Goal: Transaction & Acquisition: Download file/media

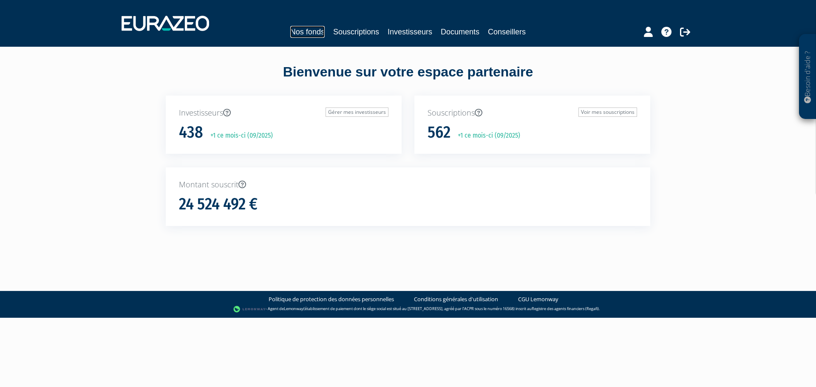
click at [303, 28] on link "Nos fonds" at bounding box center [307, 32] width 34 height 12
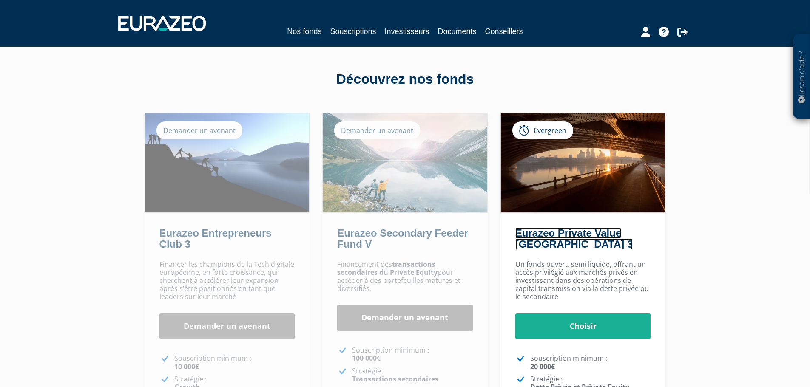
click at [591, 235] on link "Eurazeo Private Value [GEOGRAPHIC_DATA] 3" at bounding box center [573, 238] width 117 height 23
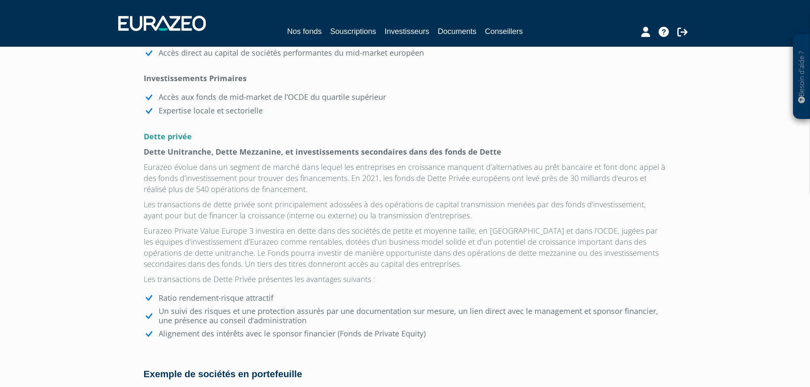
scroll to position [935, 0]
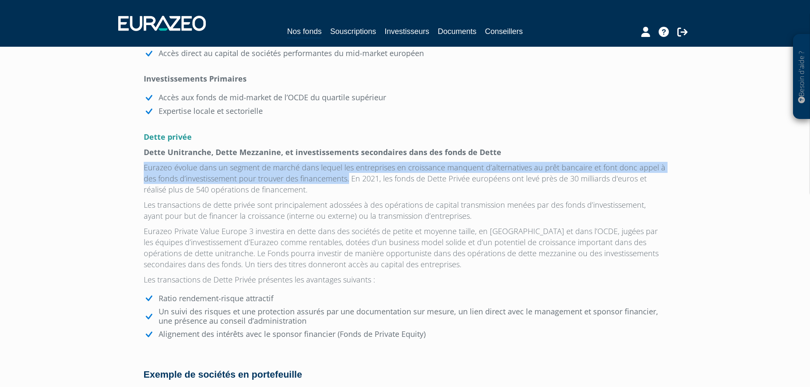
drag, startPoint x: 144, startPoint y: 169, endPoint x: 346, endPoint y: 178, distance: 201.7
click at [346, 178] on p "Eurazeo évolue dans un segment de marché dans lequel les entreprises en croissa…" at bounding box center [405, 178] width 523 height 33
copy p "Eurazeo évolue dans un segment de marché dans lequel les entreprises en croissa…"
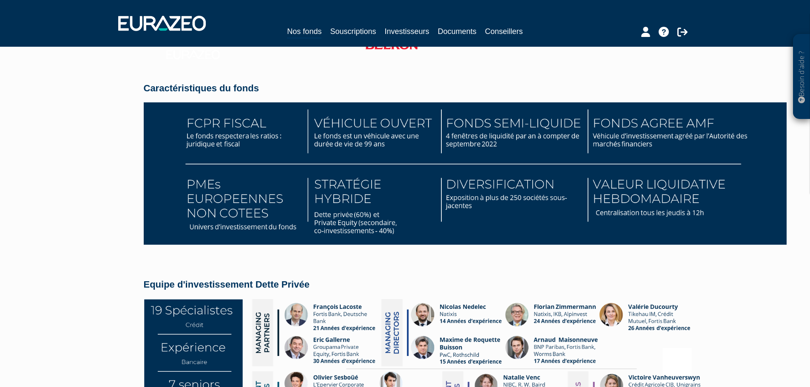
scroll to position [1191, 0]
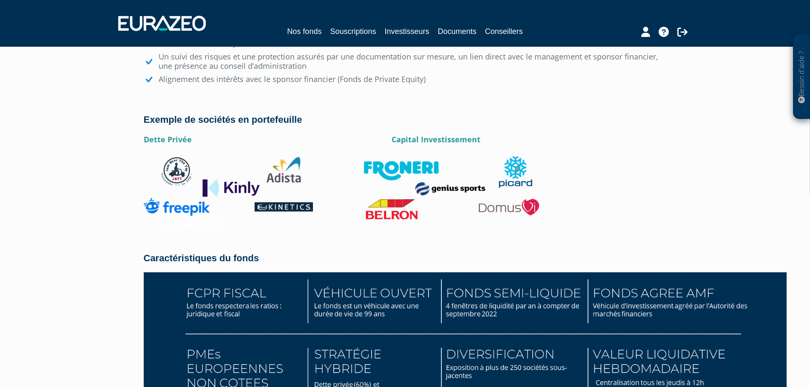
click at [432, 163] on img at bounding box center [341, 193] width 395 height 80
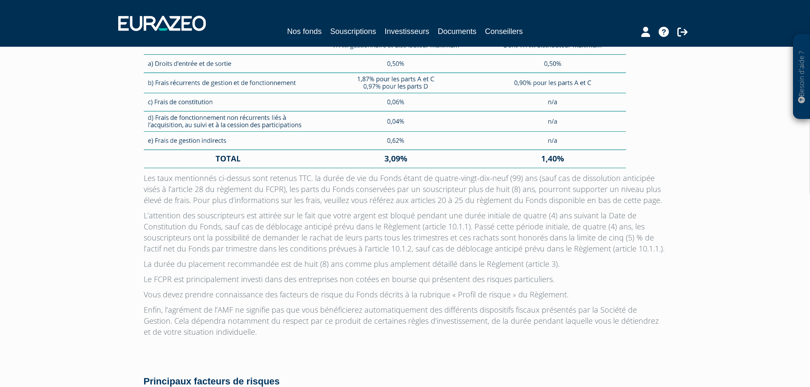
scroll to position [2258, 0]
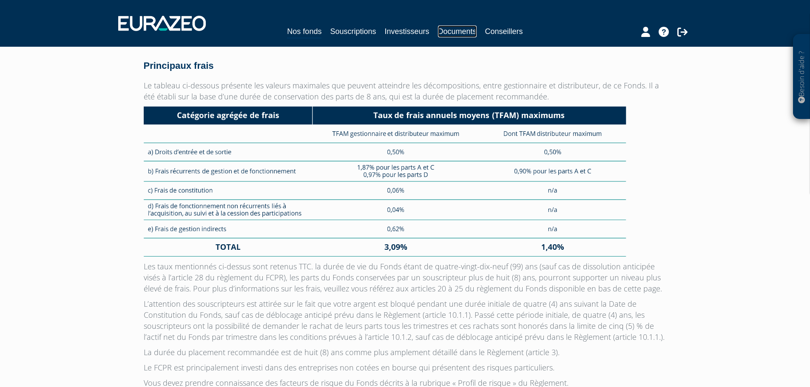
click at [454, 32] on link "Documents" at bounding box center [457, 32] width 39 height 12
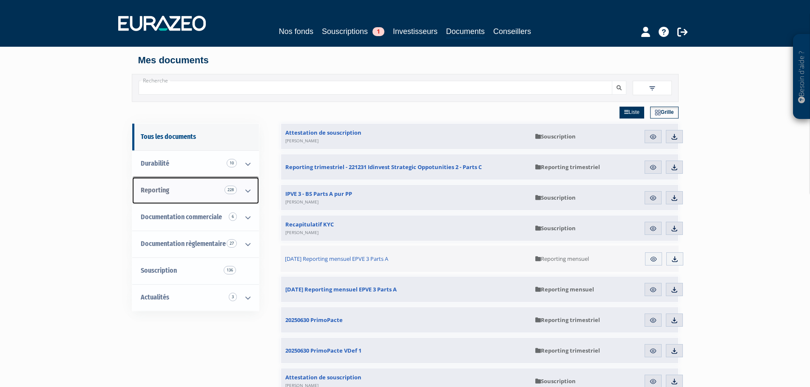
click at [208, 200] on link "Reporting 228" at bounding box center [195, 190] width 127 height 27
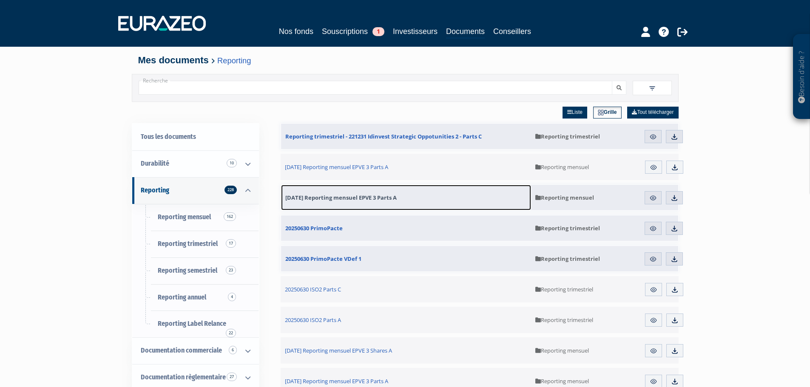
click at [372, 202] on link "31.07.2025 Reporting mensuel EPVE 3 Parts A" at bounding box center [406, 198] width 250 height 26
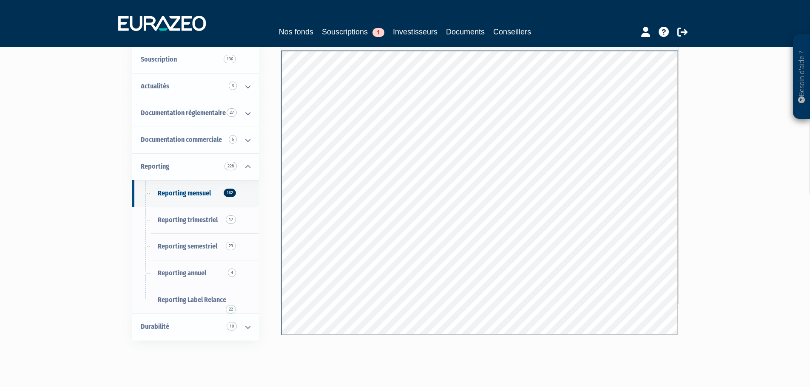
scroll to position [7, 0]
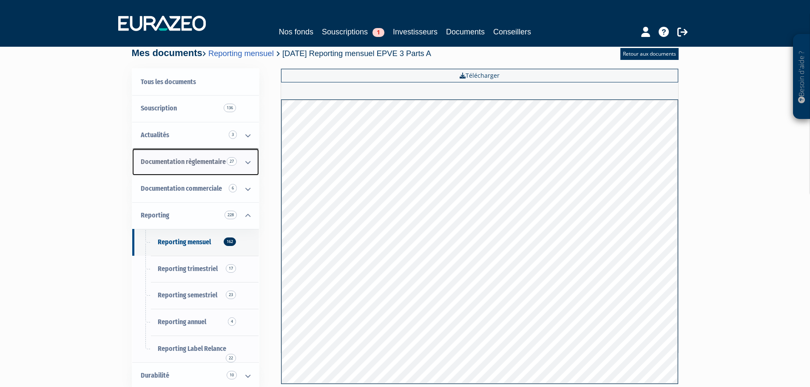
click at [207, 158] on span "Documentation règlementaire 27" at bounding box center [183, 162] width 85 height 8
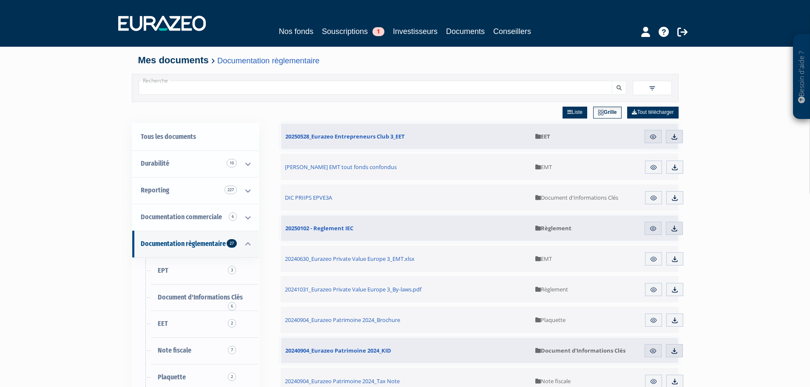
click at [651, 86] on img at bounding box center [652, 89] width 8 height 8
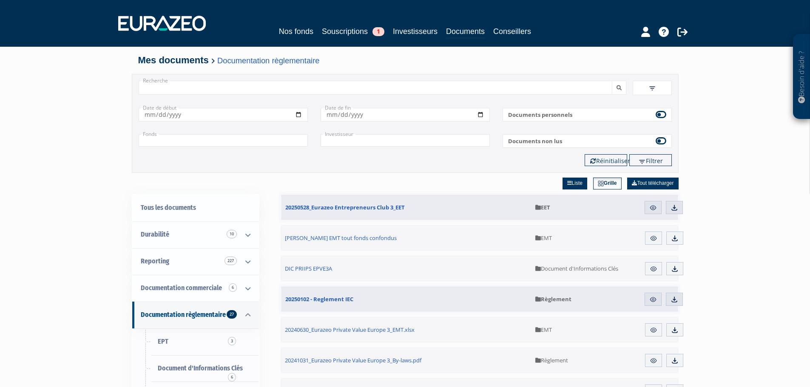
drag, startPoint x: 245, startPoint y: 149, endPoint x: 246, endPoint y: 142, distance: 7.7
click at [244, 149] on div "Filtres Liste Grille Date de début" at bounding box center [405, 134] width 533 height 65
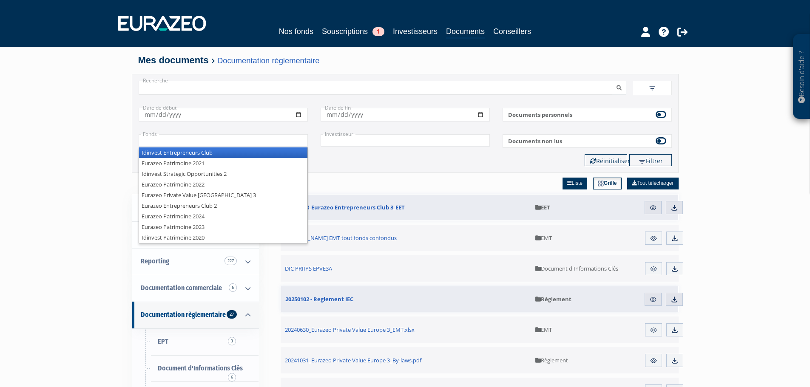
click at [247, 139] on input "text" at bounding box center [223, 140] width 169 height 12
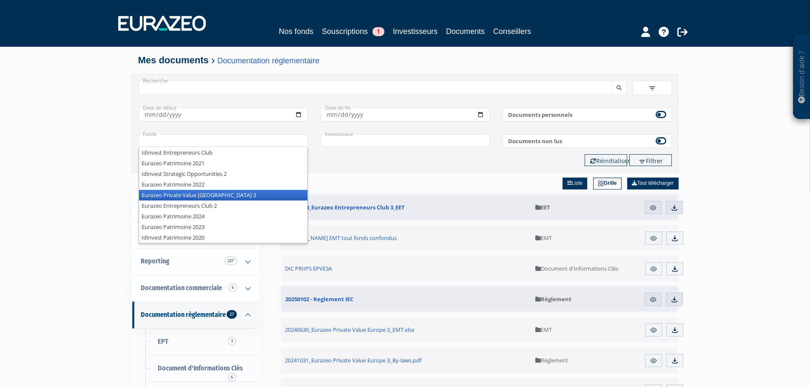
drag, startPoint x: 247, startPoint y: 192, endPoint x: 255, endPoint y: 191, distance: 8.1
click at [247, 193] on li "Eurazeo Private Value Europe 3" at bounding box center [223, 195] width 168 height 11
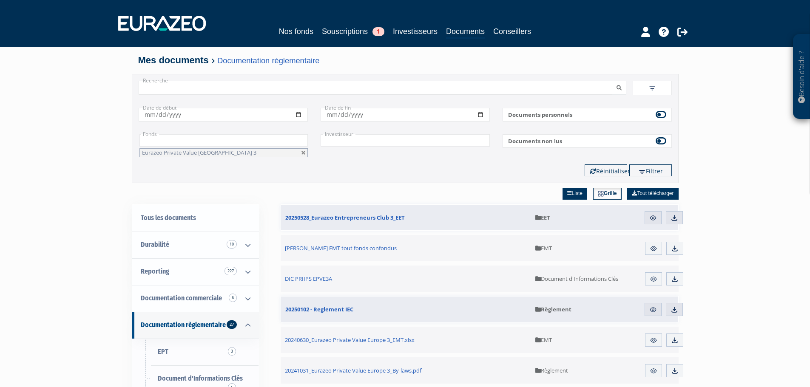
click at [510, 142] on label "Documents non lus" at bounding box center [587, 141] width 169 height 14
click at [639, 172] on img "submit" at bounding box center [642, 172] width 8 height 8
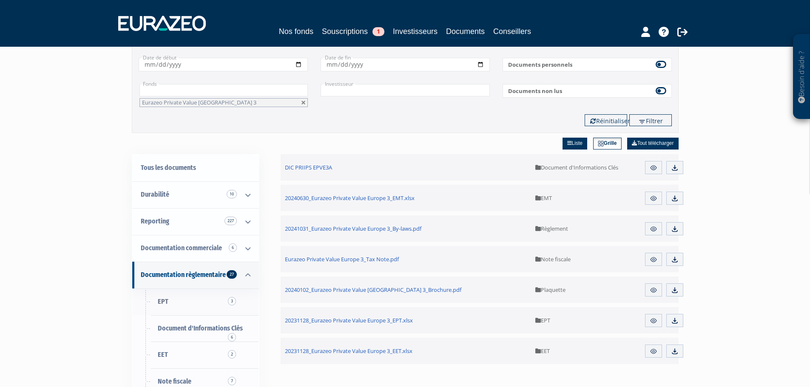
scroll to position [43, 0]
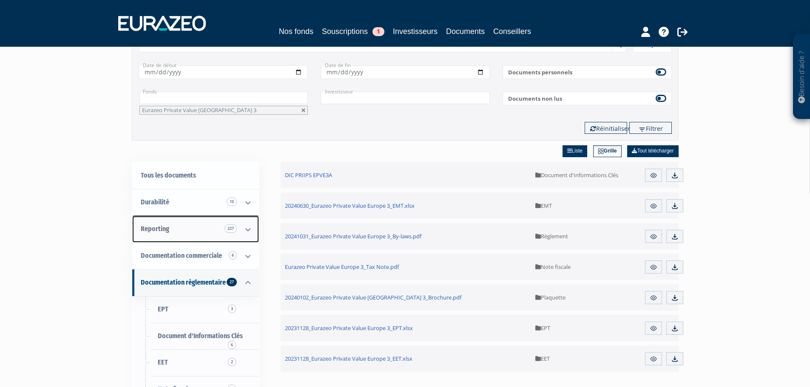
click at [216, 233] on link "Reporting 227" at bounding box center [195, 229] width 127 height 27
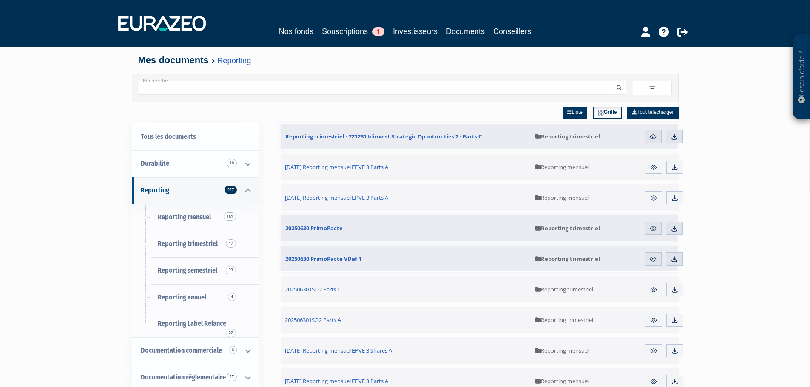
click at [417, 89] on input "Recherche" at bounding box center [376, 88] width 474 height 14
click at [638, 87] on span at bounding box center [652, 88] width 39 height 14
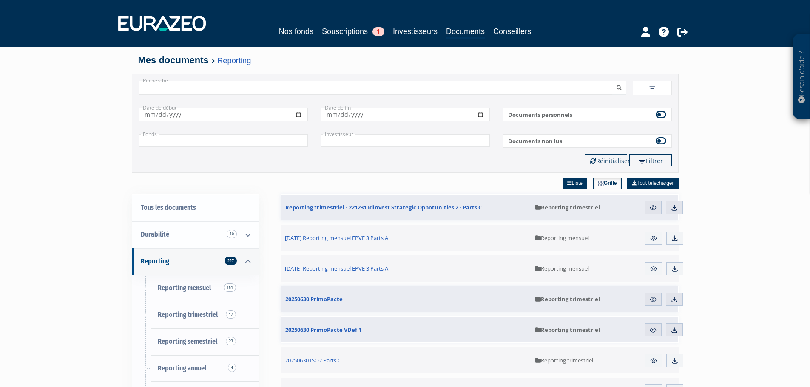
click at [185, 140] on input "text" at bounding box center [223, 140] width 169 height 12
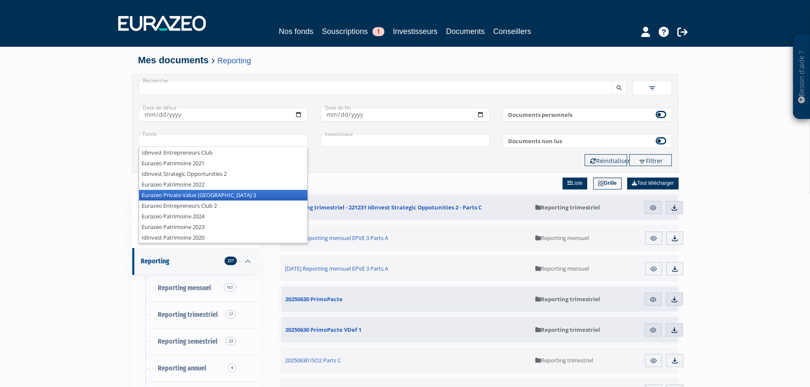
click at [246, 197] on li "Eurazeo Private Value Europe 3" at bounding box center [223, 195] width 168 height 11
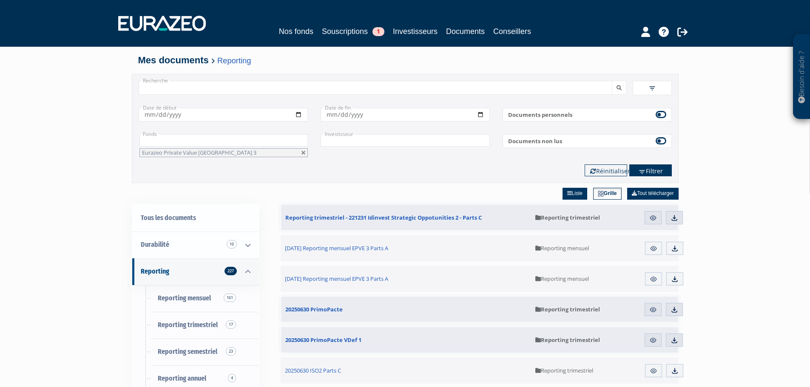
click at [651, 171] on button "Filtrer" at bounding box center [650, 171] width 43 height 12
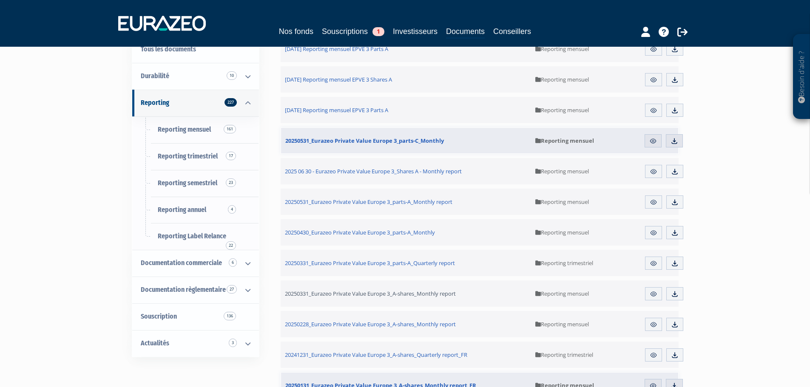
scroll to position [184, 0]
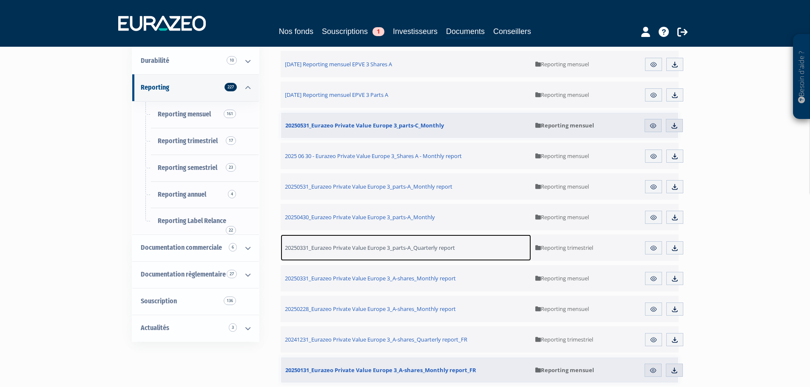
click at [440, 251] on span "20250331_Eurazeo Private Value Europe 3_parts-A_Quarterly report" at bounding box center [370, 248] width 170 height 8
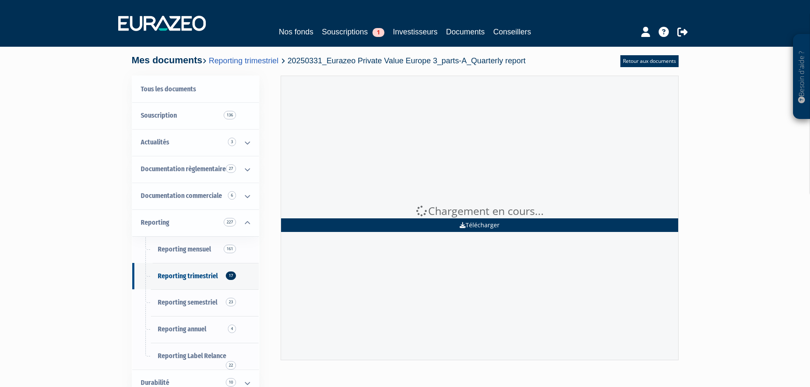
click at [545, 220] on link "Télécharger" at bounding box center [479, 226] width 397 height 14
